Goal: Complete application form

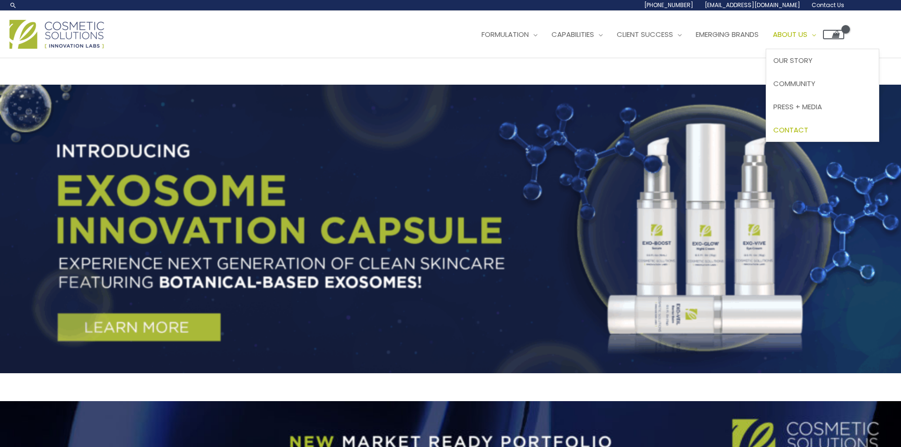
click at [808, 125] on span "Contact" at bounding box center [790, 130] width 35 height 10
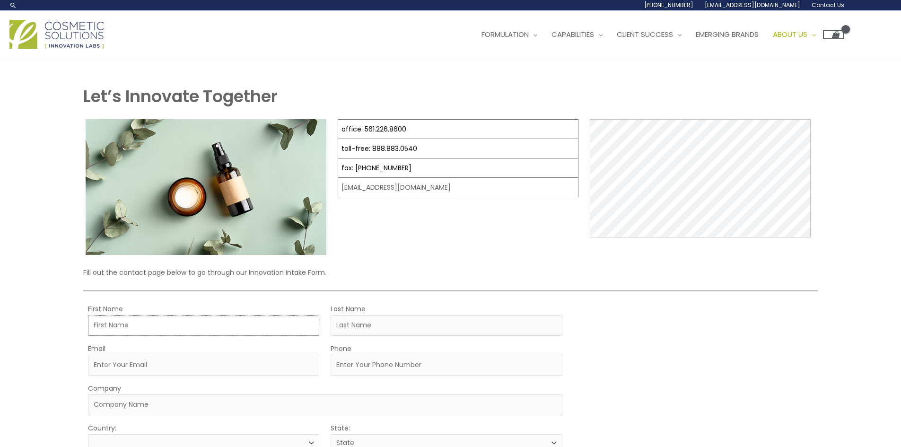
click at [148, 332] on input "First Name" at bounding box center [203, 325] width 231 height 21
type input "Eirlys"
type input "Morwen"
type input "[EMAIL_ADDRESS][DOMAIN_NAME]"
type input "5037385614"
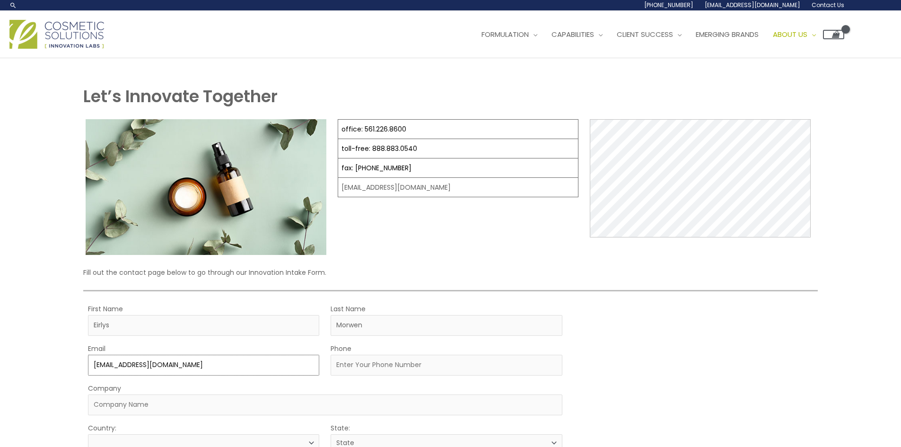
type input "Corporate deal sync."
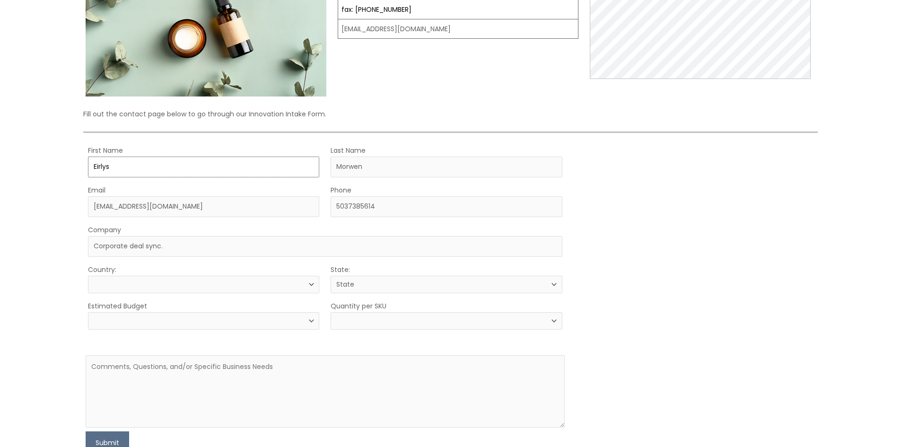
scroll to position [189, 0]
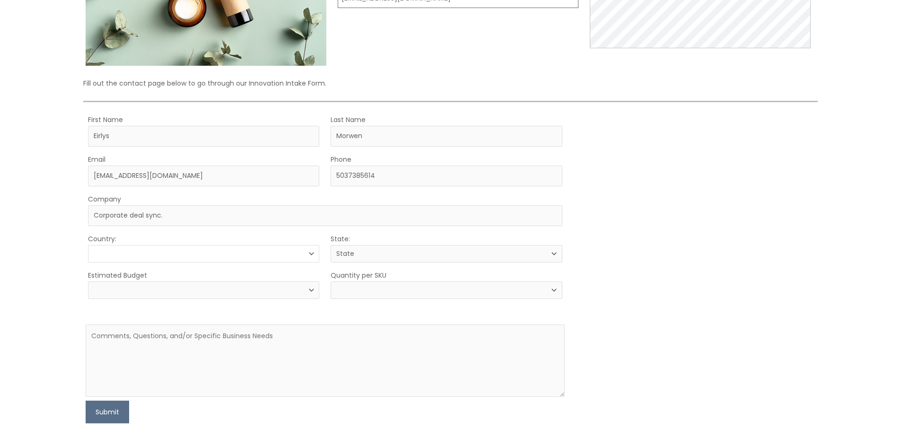
click at [161, 256] on select "Country:" at bounding box center [203, 253] width 231 height 17
click at [171, 332] on textarea at bounding box center [325, 360] width 479 height 72
click at [260, 347] on textarea at bounding box center [325, 360] width 479 height 72
paste textarea "Hi there, We’re offering access to a verified list of over 25,000 contacts from…"
type textarea "Hi there, We’re offering access to a verified list of over 25,000 contacts from…"
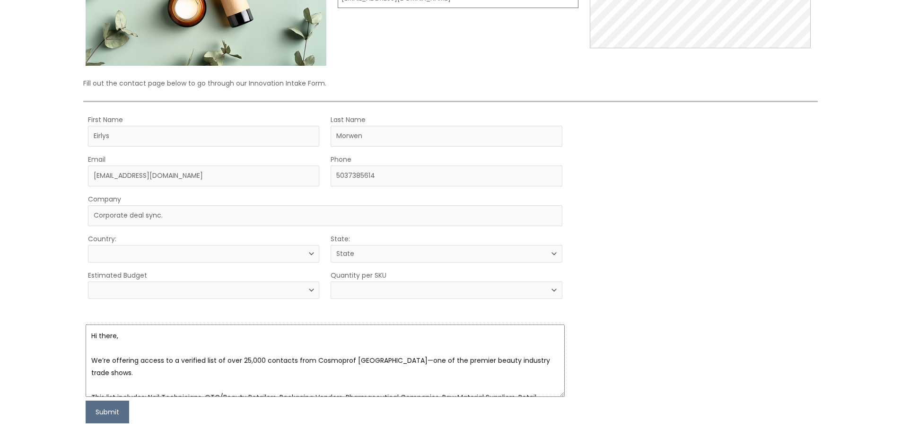
scroll to position [92, 0]
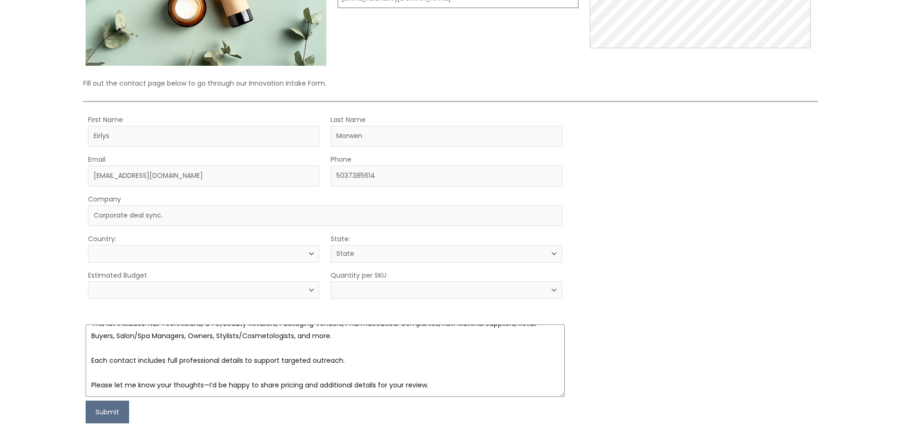
select select
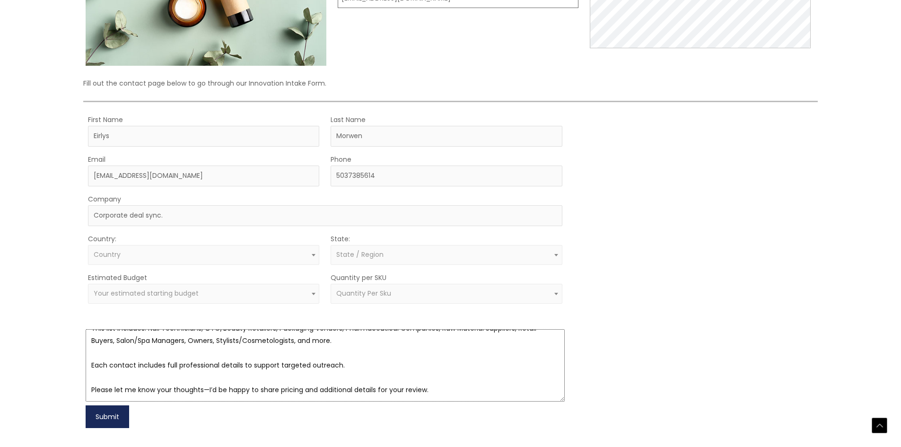
type textarea "Hi there, We’re offering access to a verified list of over 25,000 contacts from…"
click at [110, 410] on button "Submit" at bounding box center [108, 416] width 44 height 23
click at [154, 241] on div "Country: Select country [GEOGRAPHIC_DATA] [GEOGRAPHIC_DATA] [GEOGRAPHIC_DATA] […" at bounding box center [203, 249] width 231 height 32
click at [160, 258] on span "Country" at bounding box center [204, 254] width 220 height 9
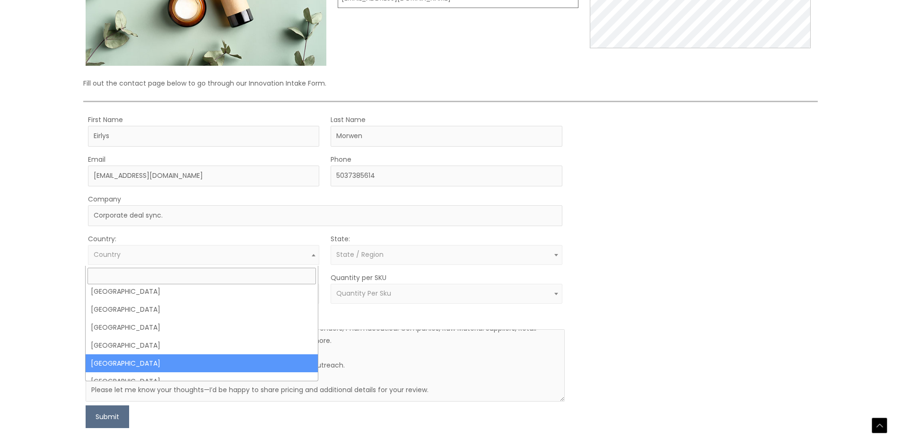
scroll to position [4256, 0]
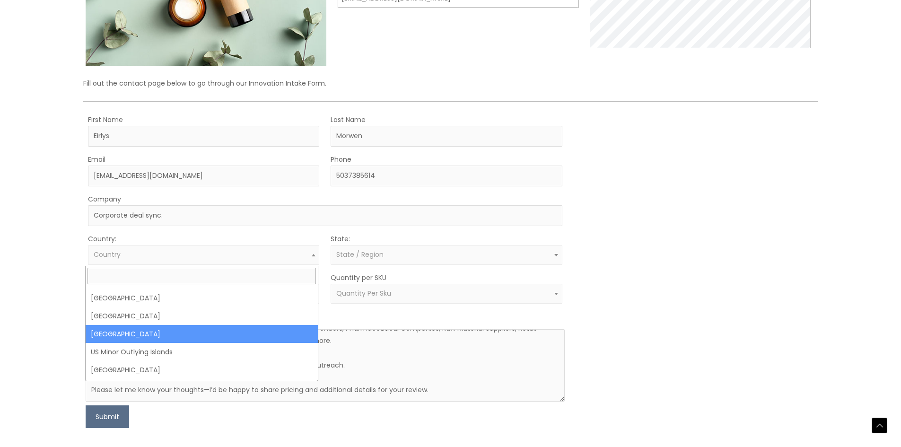
select select "[GEOGRAPHIC_DATA]"
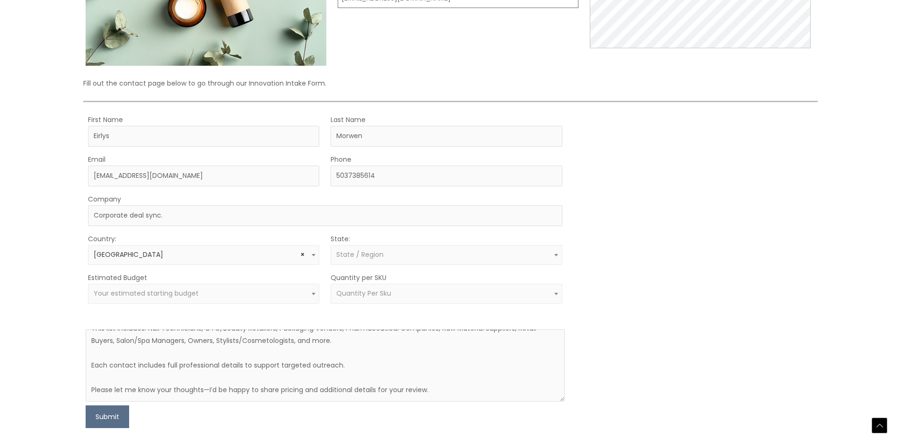
click at [359, 259] on span "State / Region" at bounding box center [359, 254] width 47 height 9
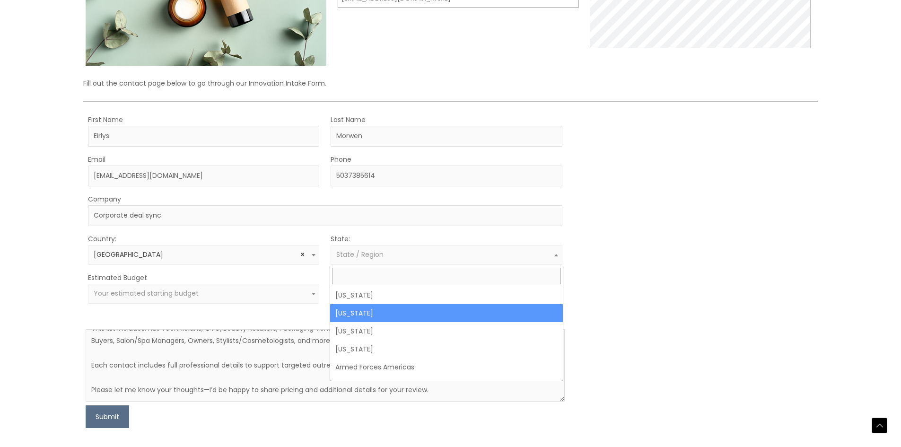
select select "Alaska"
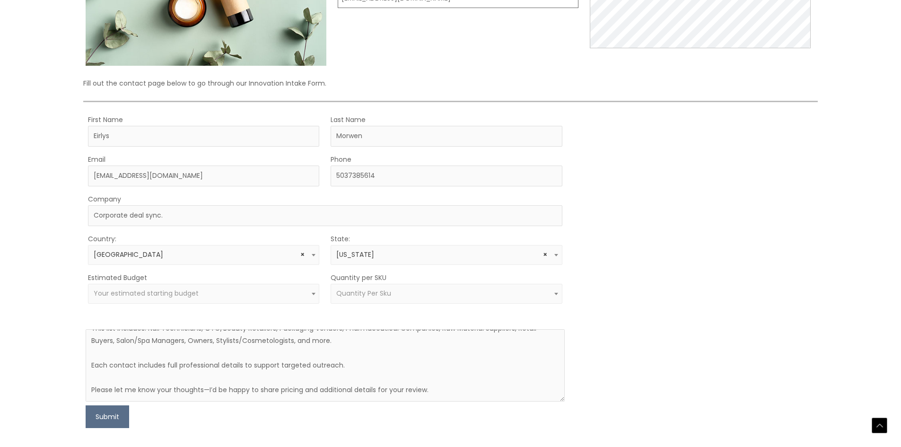
click at [187, 295] on span "Your estimated starting budget" at bounding box center [146, 292] width 105 height 9
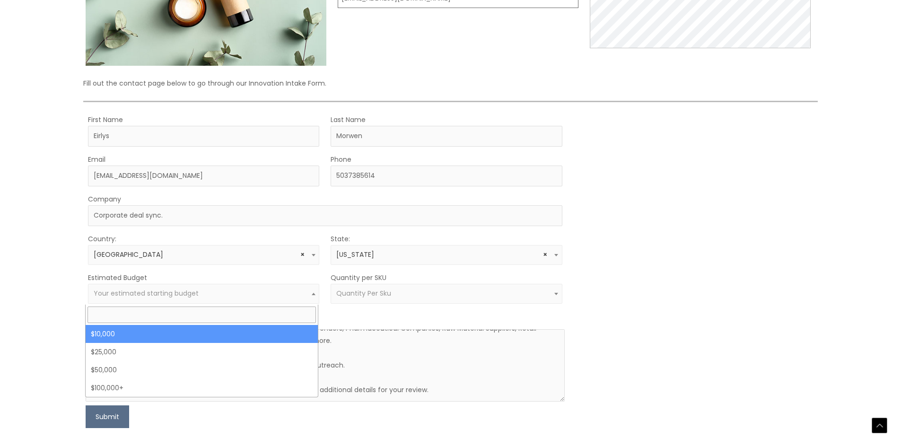
select select "10000"
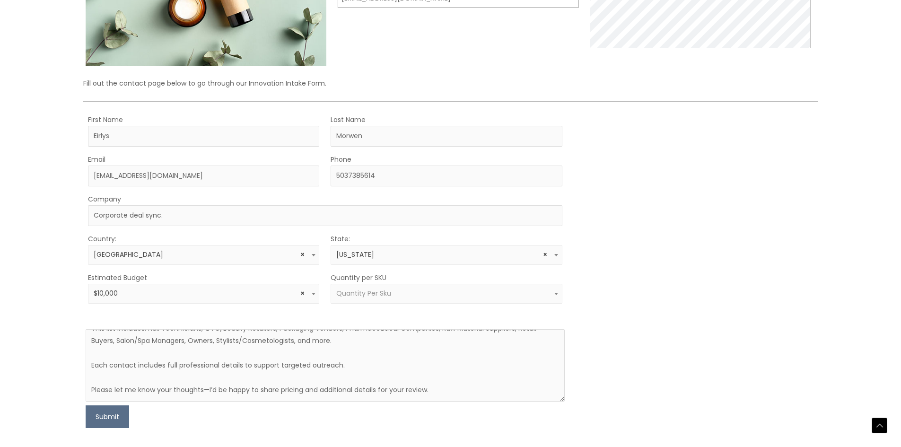
click at [253, 297] on span "× $10,000" at bounding box center [204, 293] width 220 height 9
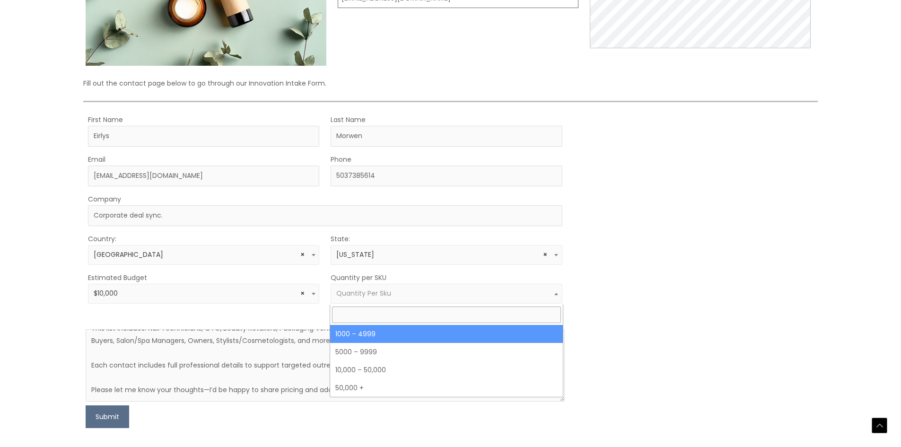
click at [407, 298] on span "Quantity Per Sku" at bounding box center [446, 293] width 220 height 9
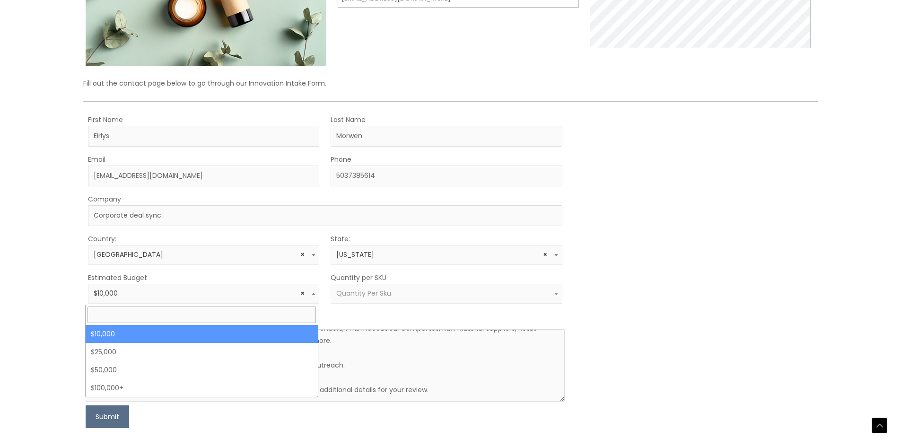
click at [225, 300] on span "× $10,000" at bounding box center [203, 294] width 231 height 20
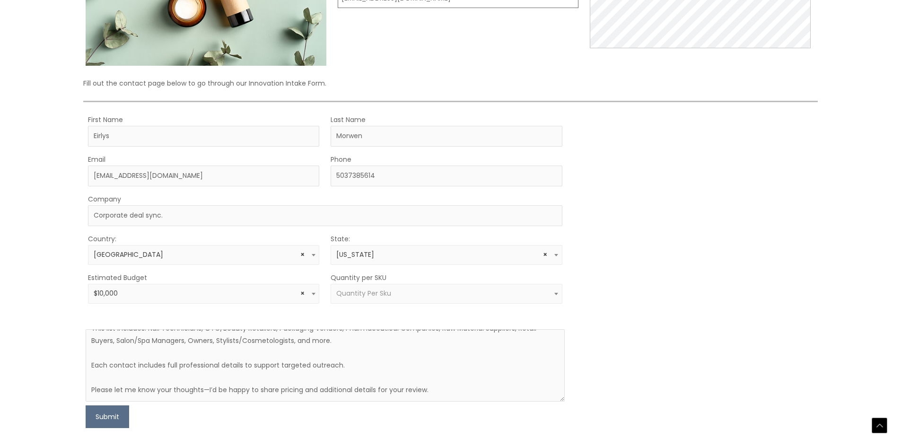
click at [224, 301] on span "× $10,000" at bounding box center [203, 294] width 231 height 20
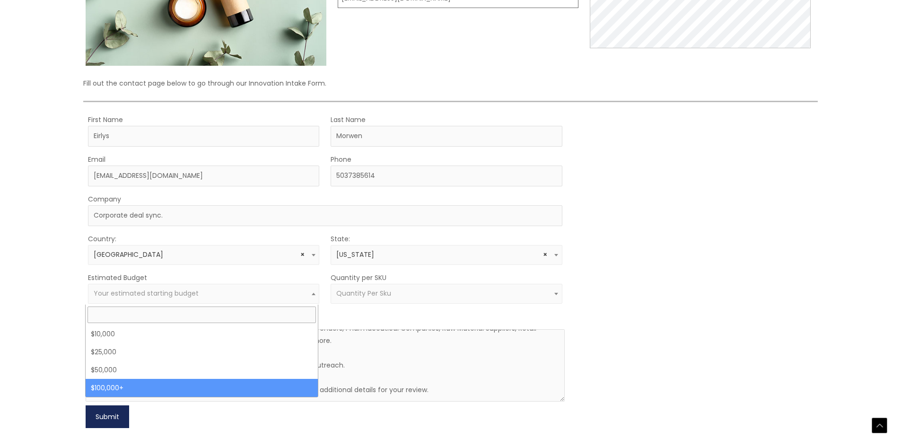
click at [100, 419] on button "Submit" at bounding box center [108, 416] width 44 height 23
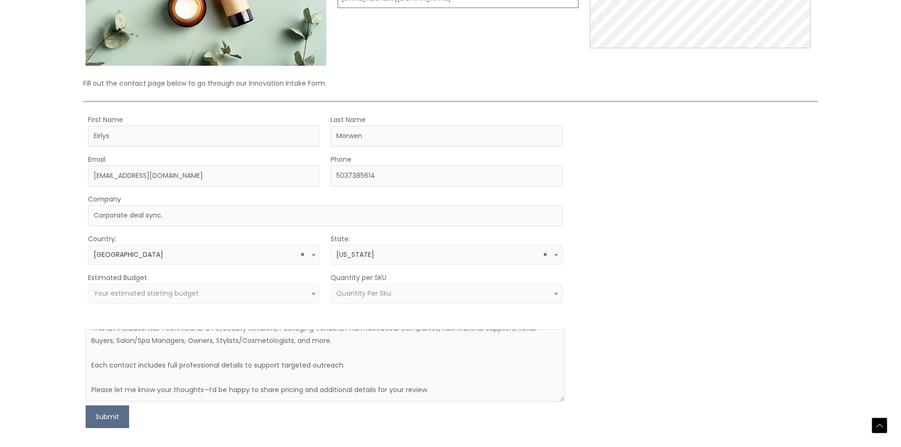
click at [157, 296] on span "Your estimated starting budget" at bounding box center [146, 292] width 105 height 9
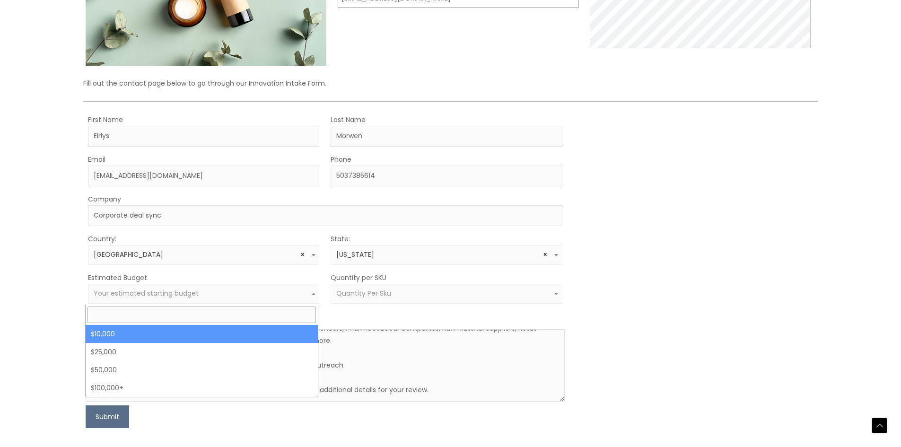
select select "10000"
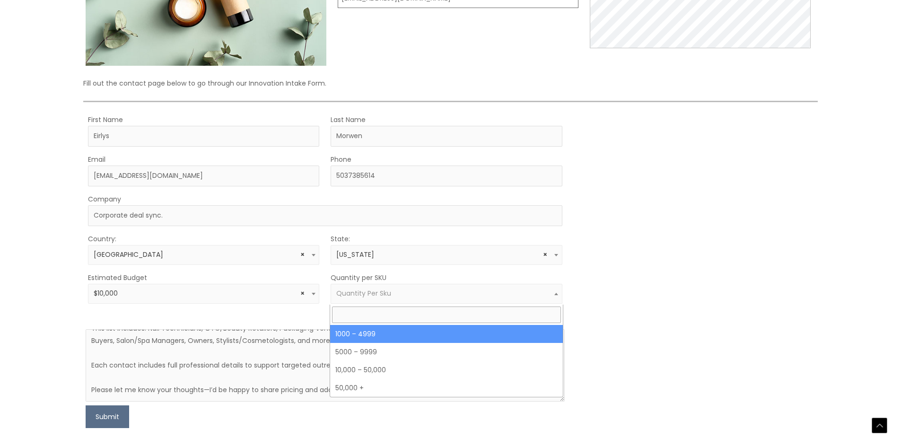
click at [393, 300] on span "Quantity Per Sku" at bounding box center [446, 294] width 231 height 20
select select "10"
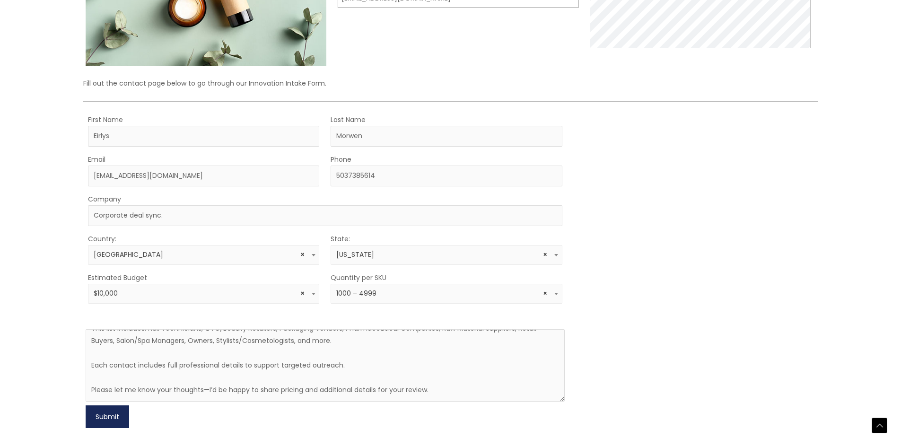
click at [120, 417] on button "Submit" at bounding box center [108, 416] width 44 height 23
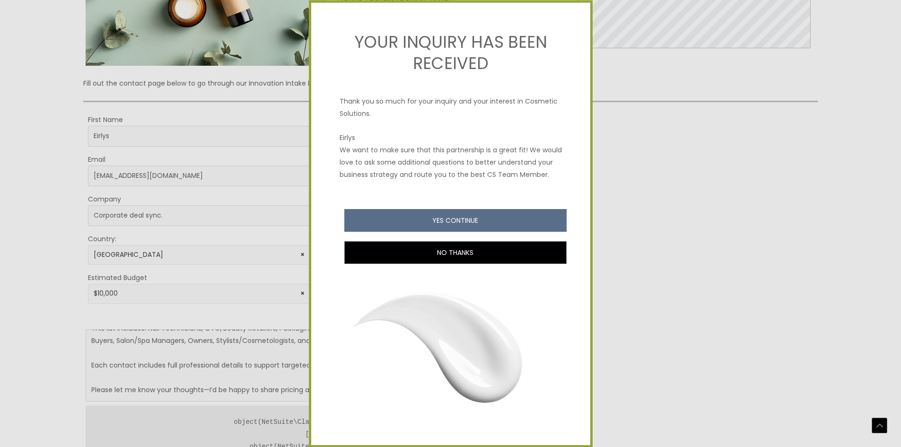
click at [648, 250] on div at bounding box center [450, 223] width 901 height 447
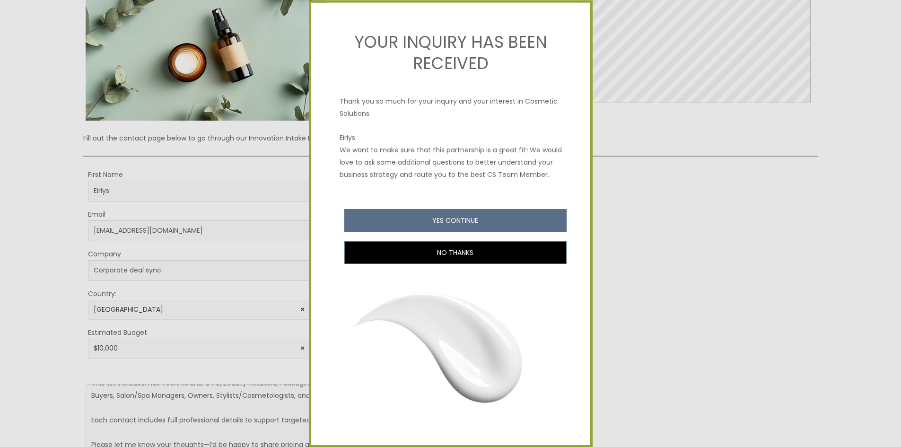
scroll to position [0, 0]
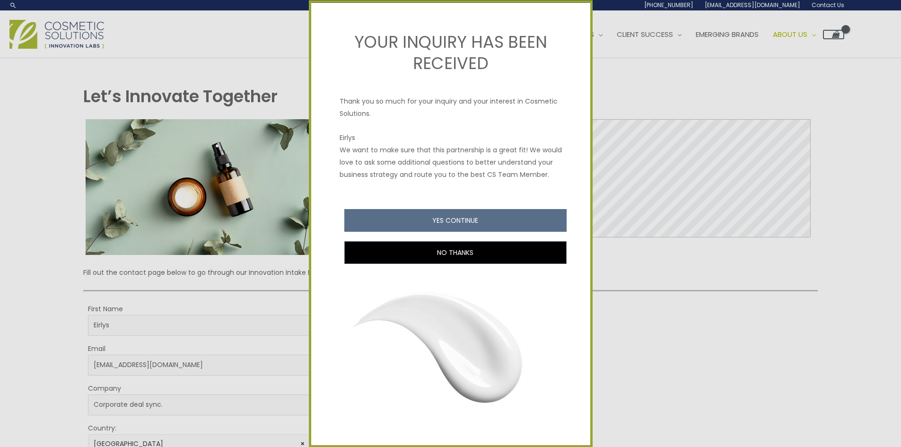
click at [831, 8] on div at bounding box center [450, 223] width 901 height 447
click at [825, 0] on div at bounding box center [450, 223] width 901 height 447
click at [825, 7] on div at bounding box center [450, 223] width 901 height 447
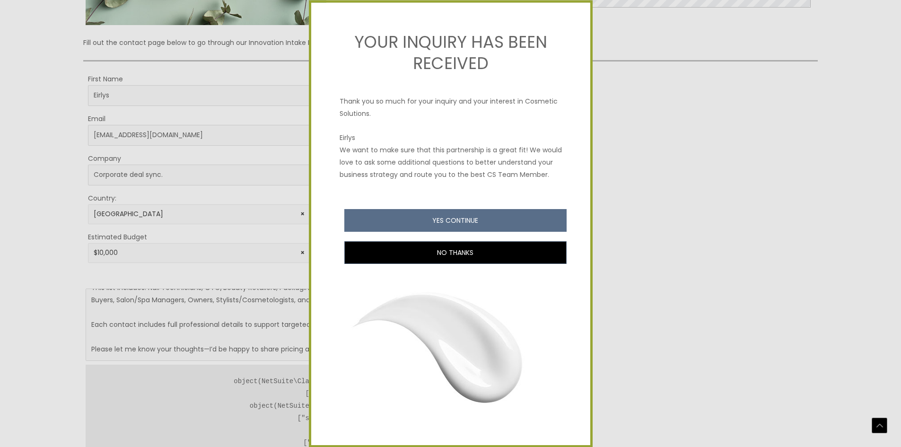
scroll to position [236, 0]
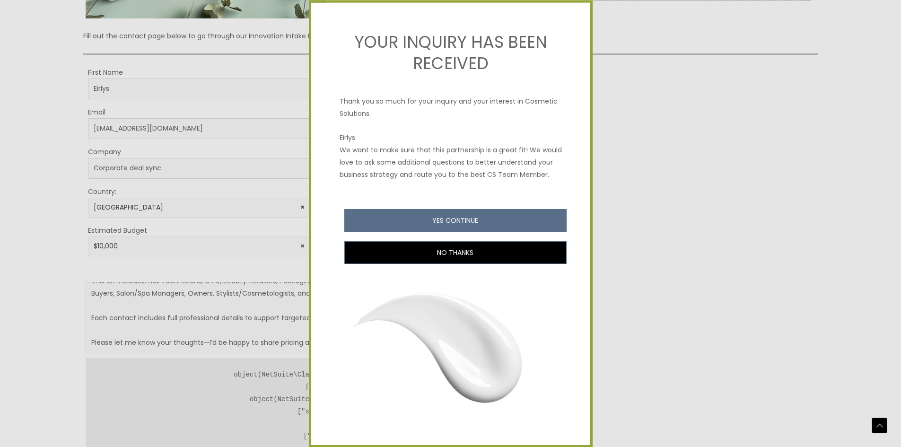
click at [131, 251] on div at bounding box center [450, 223] width 901 height 447
